Goal: Information Seeking & Learning: Learn about a topic

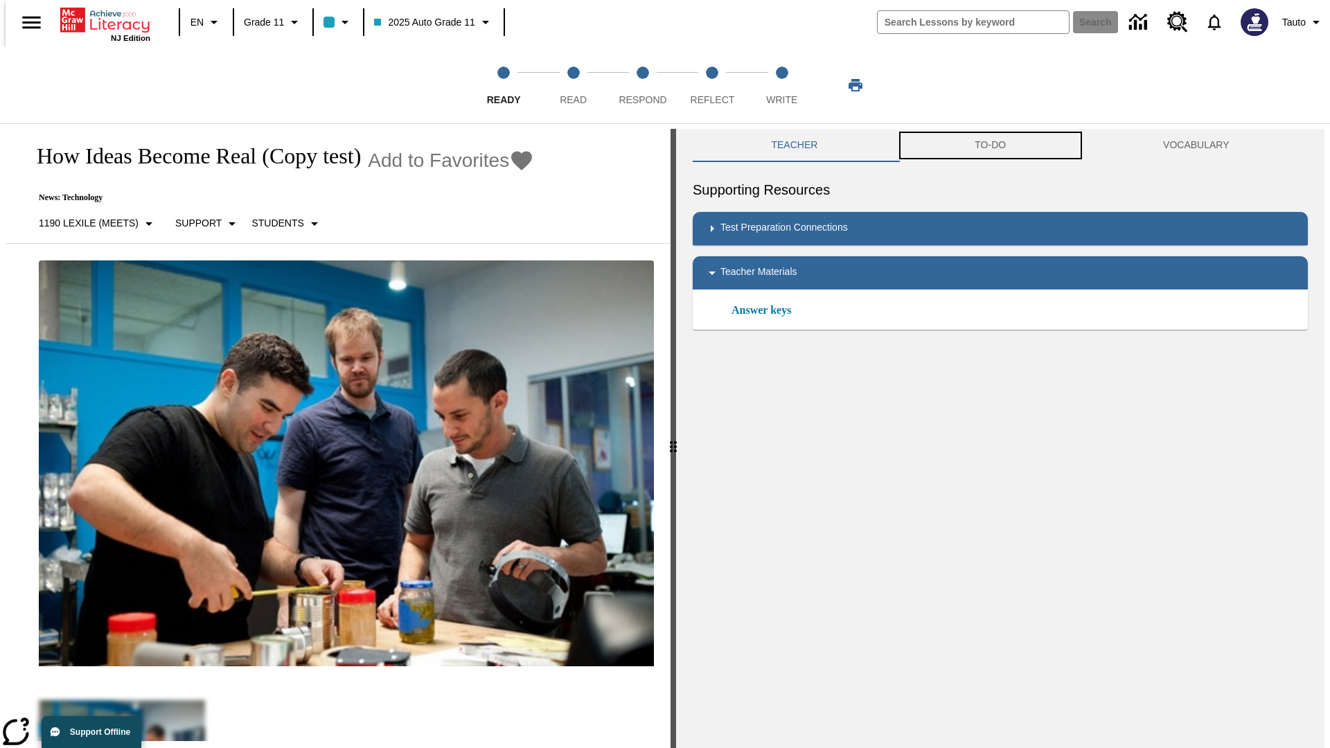
click at [990, 145] on button "TO-DO" at bounding box center [990, 145] width 188 height 33
